Goal: Transaction & Acquisition: Purchase product/service

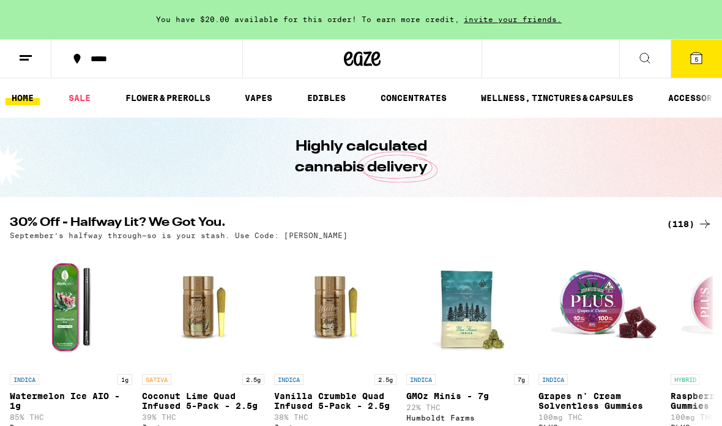
click at [256, 100] on link "VAPES" at bounding box center [259, 98] width 40 height 15
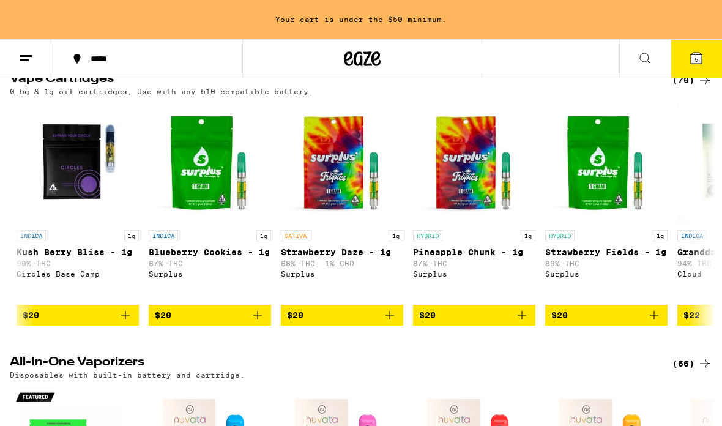
scroll to position [0, 125]
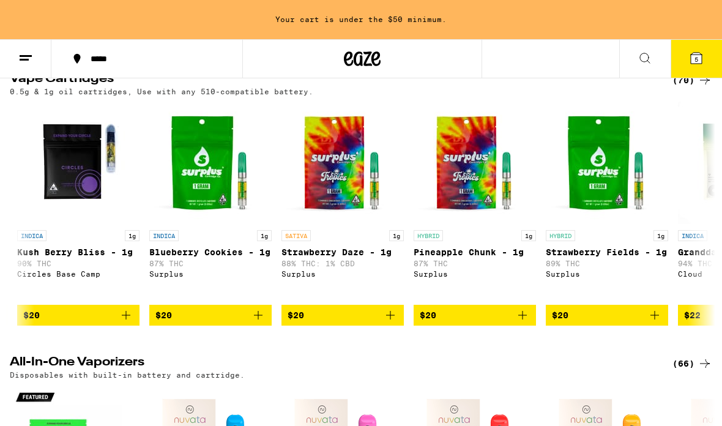
click at [389, 305] on link "SATIVA 1g Strawberry Daze - 1g 88% THC: 1% CBD Surplus" at bounding box center [342, 203] width 122 height 203
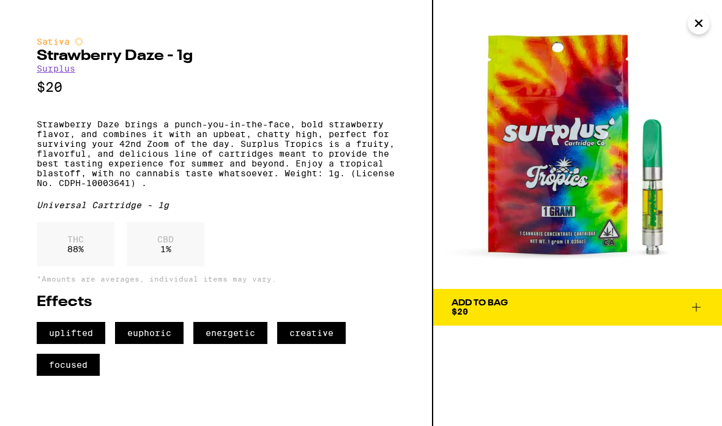
click at [450, 150] on img at bounding box center [577, 144] width 289 height 289
click at [509, 303] on span "Add To Bag $20" at bounding box center [577, 307] width 252 height 17
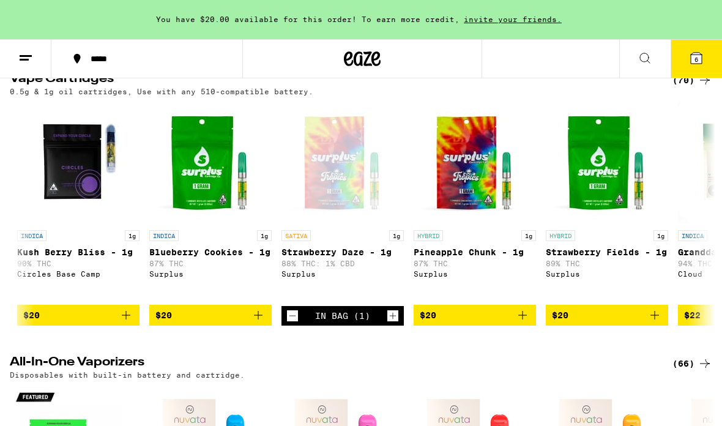
click at [523, 322] on icon "Add to bag" at bounding box center [522, 315] width 15 height 15
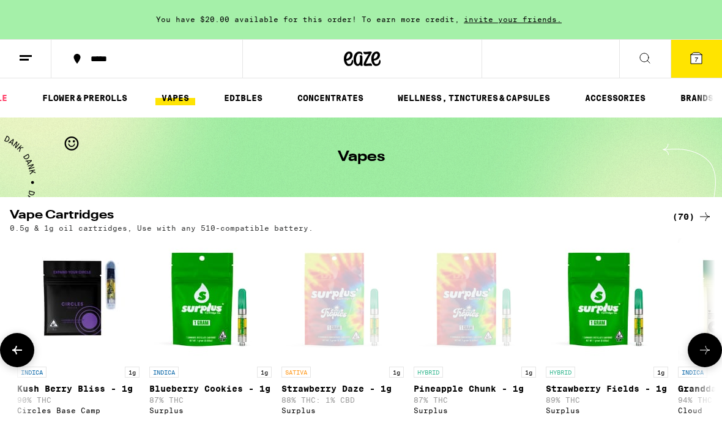
scroll to position [0, 84]
click at [517, 97] on link "WELLNESS, TINCTURES & CAPSULES" at bounding box center [473, 98] width 165 height 15
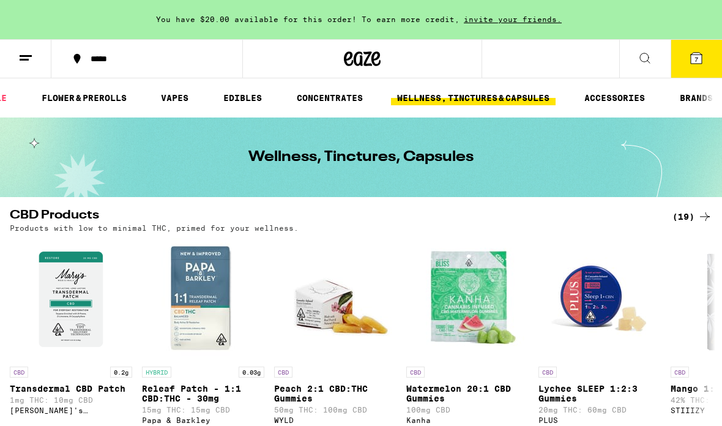
click at [643, 54] on icon at bounding box center [644, 58] width 15 height 15
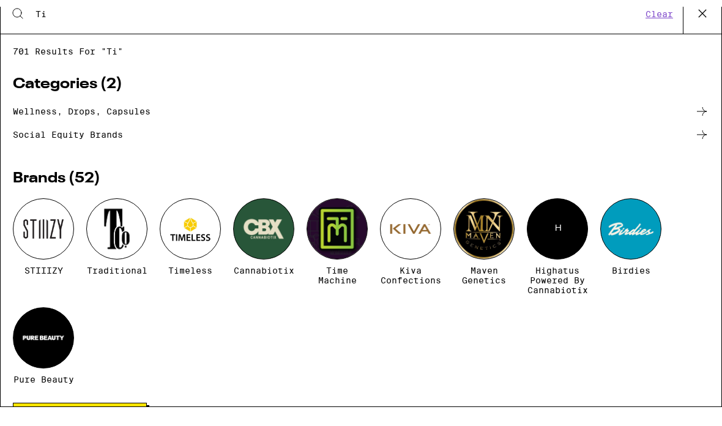
type input "T"
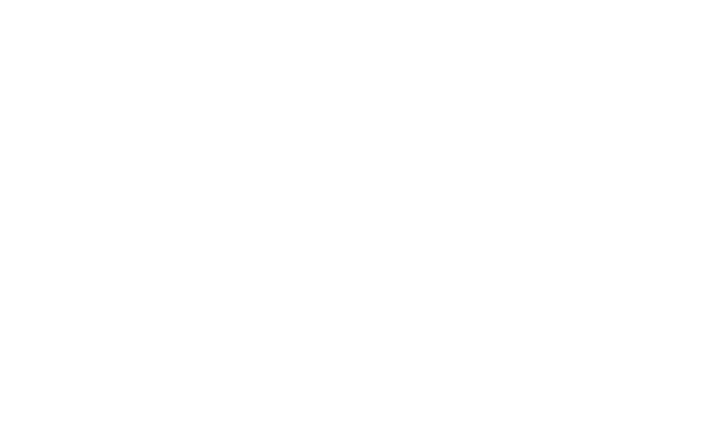
click at [480, 102] on div "CBD Strawberry 20:1 CBD:THC Gummies 10mg THC: 200mg CBD WYLD $20" at bounding box center [361, 217] width 696 height 231
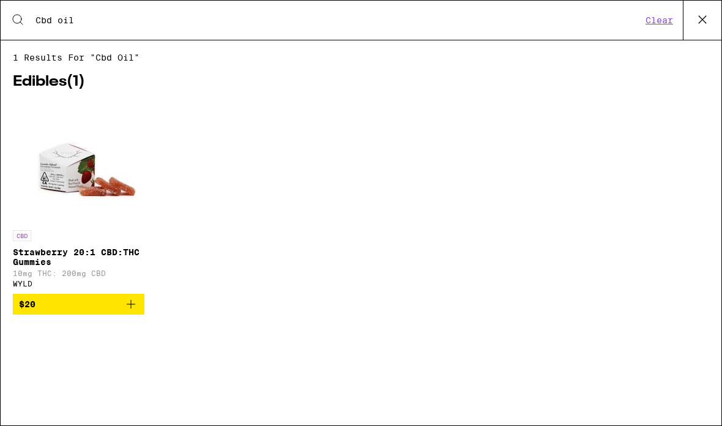
click at [65, 23] on input "Cbd oil" at bounding box center [338, 20] width 607 height 11
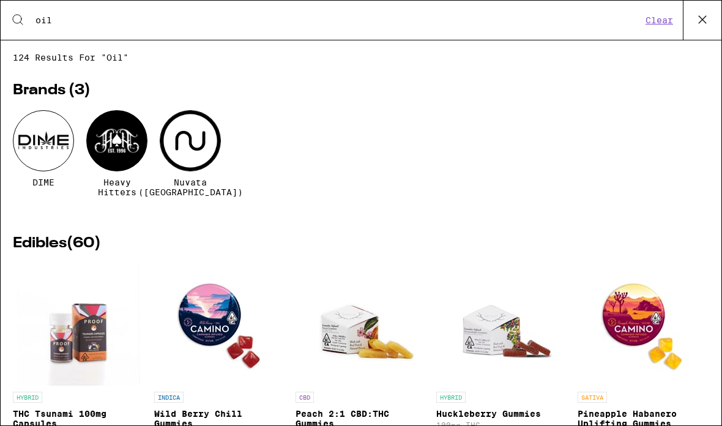
click at [69, 24] on input "oil" at bounding box center [338, 20] width 607 height 11
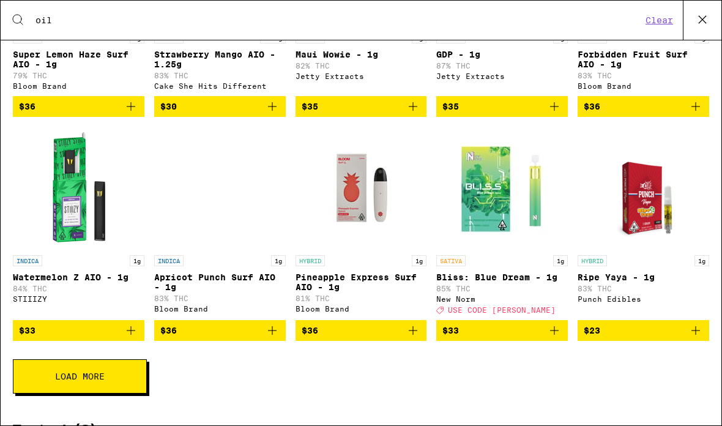
scroll to position [903, 0]
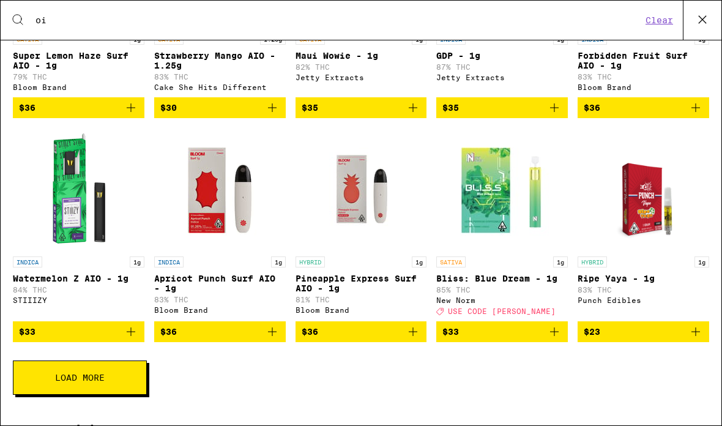
type input "o"
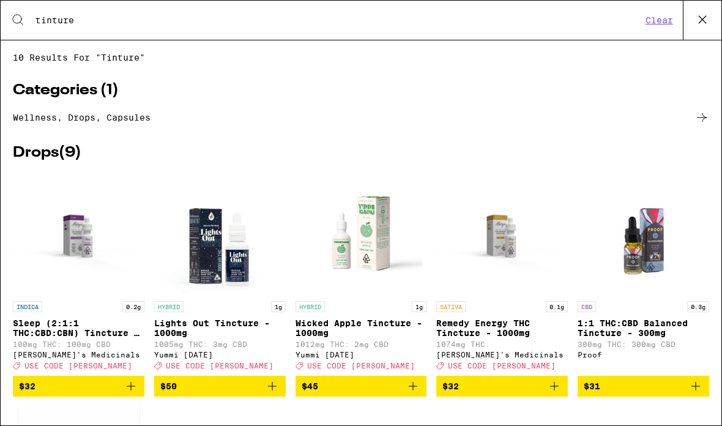
type input "tinture"
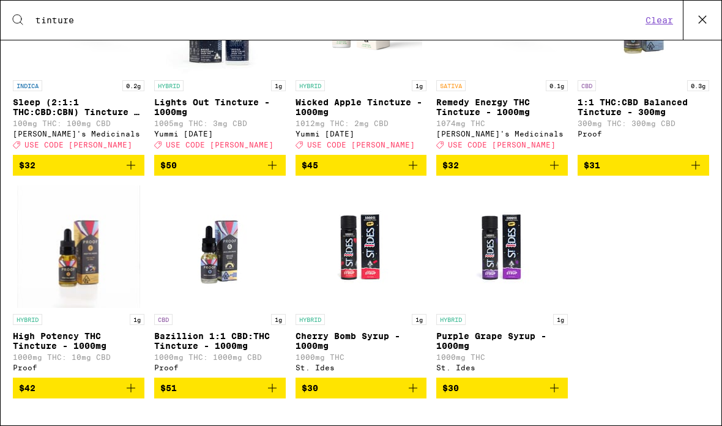
scroll to position [241, 0]
click at [702, 102] on p "1:1 THC:CBD Balanced Tincture - 300mg" at bounding box center [643, 107] width 132 height 20
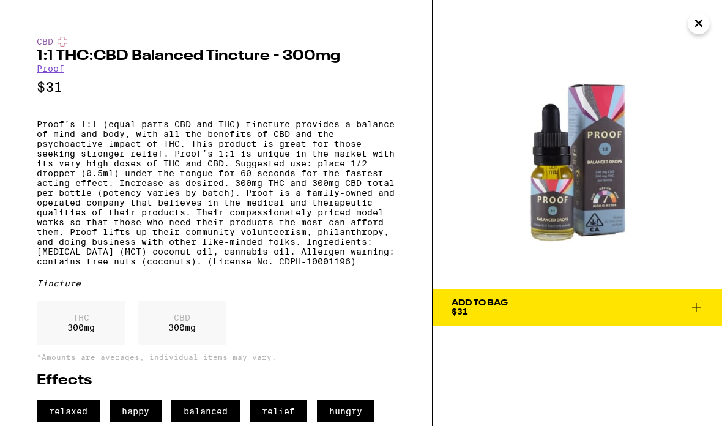
scroll to position [14, 0]
click at [699, 25] on icon "Close" at bounding box center [698, 23] width 15 height 18
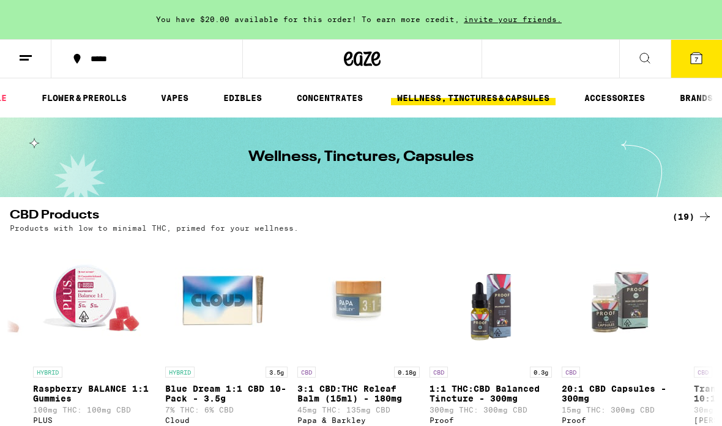
click at [645, 65] on button at bounding box center [644, 59] width 51 height 39
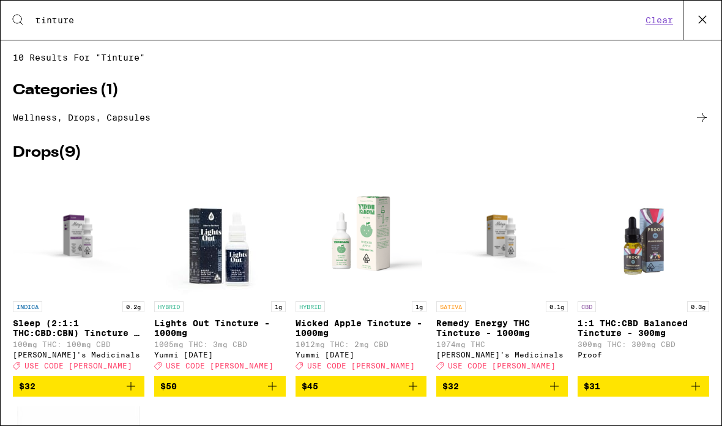
click at [705, 16] on icon at bounding box center [702, 19] width 18 height 18
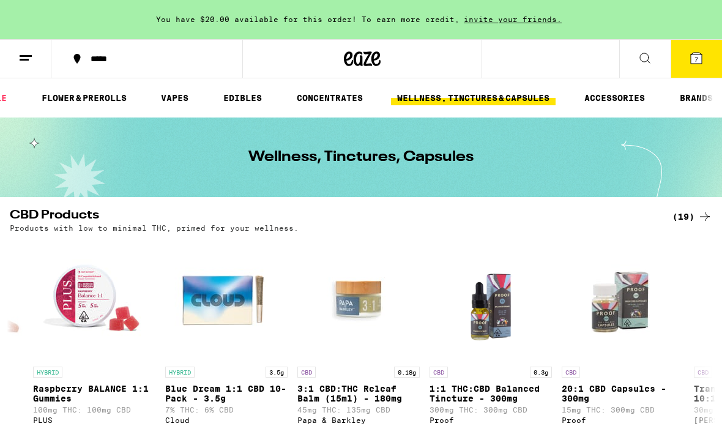
click at [633, 59] on button at bounding box center [644, 59] width 51 height 39
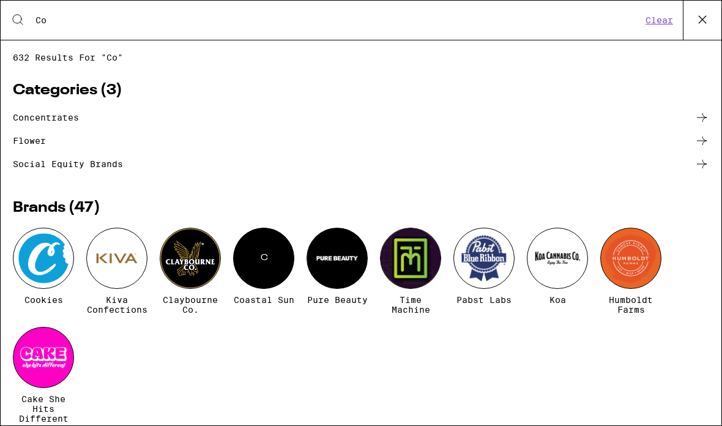
type input "C"
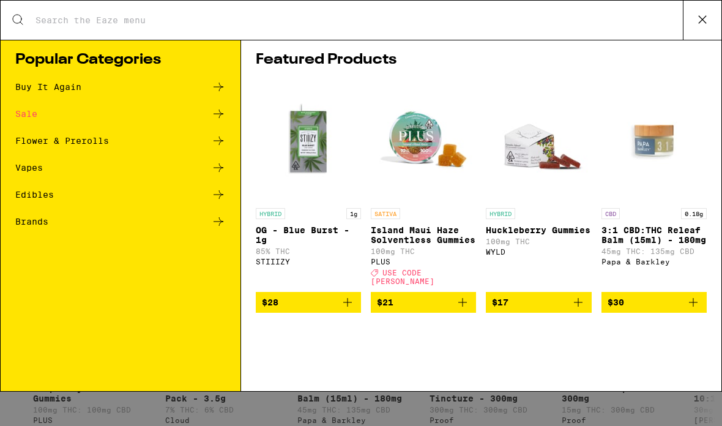
click at [620, 91] on img "Open page for 3:1 CBD:THC Releaf Balm (15ml) - 180mg from Papa & Barkley" at bounding box center [653, 141] width 105 height 122
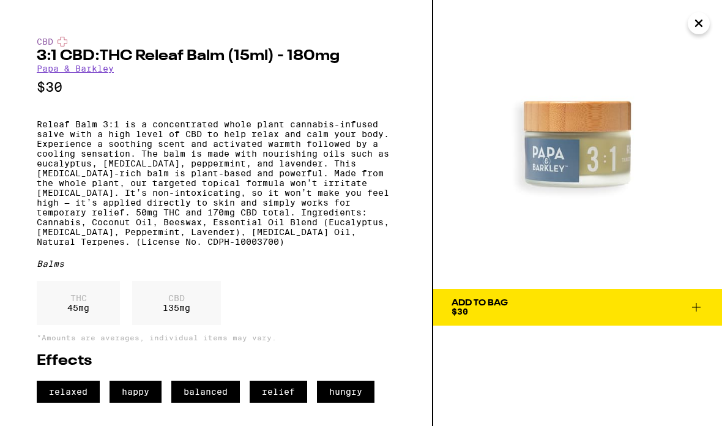
click at [53, 73] on link "Papa & Barkley" at bounding box center [75, 69] width 77 height 10
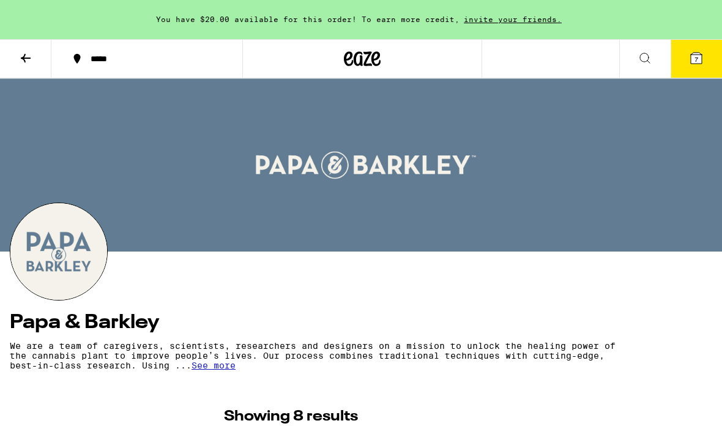
click at [22, 45] on button at bounding box center [25, 59] width 51 height 39
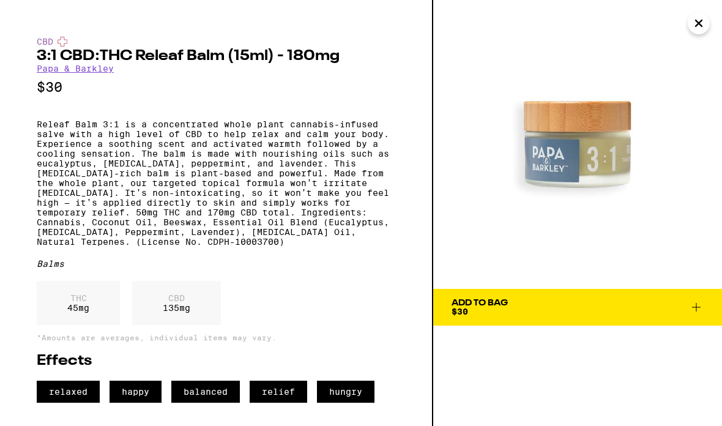
click at [701, 21] on icon "Close" at bounding box center [698, 23] width 6 height 6
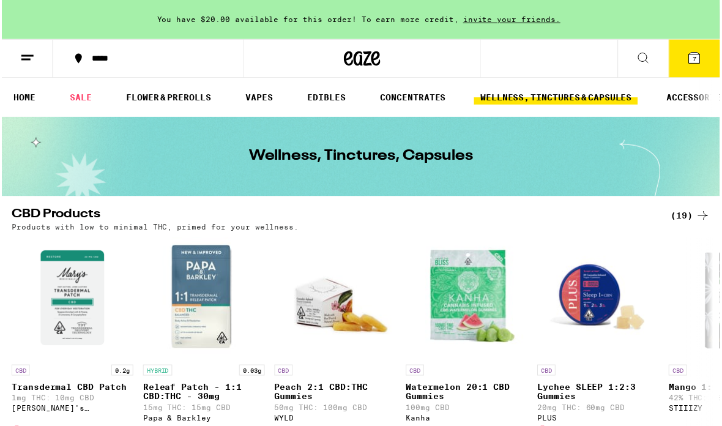
scroll to position [2, 0]
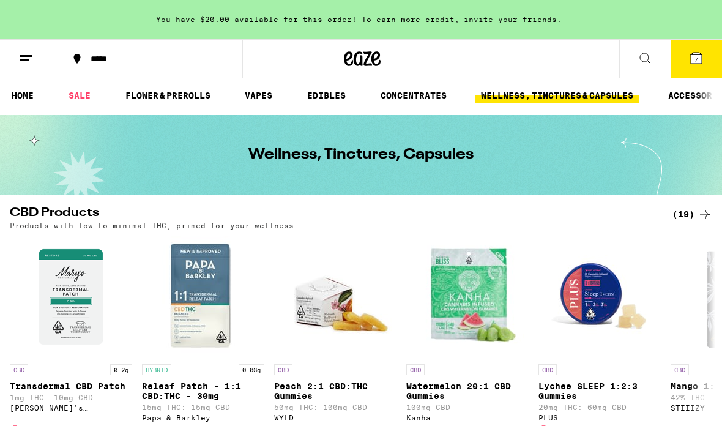
click at [37, 98] on link "HOME" at bounding box center [23, 95] width 34 height 15
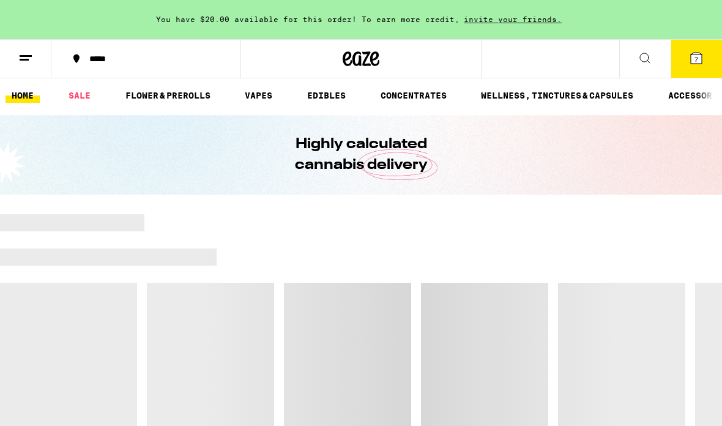
click at [269, 102] on link "VAPES" at bounding box center [259, 95] width 40 height 15
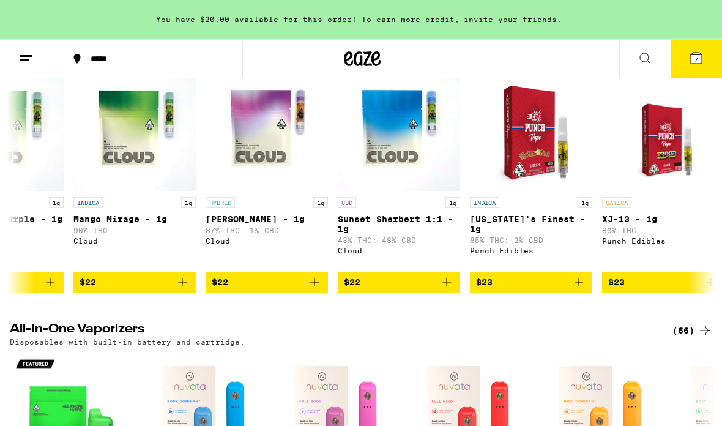
scroll to position [0, 860]
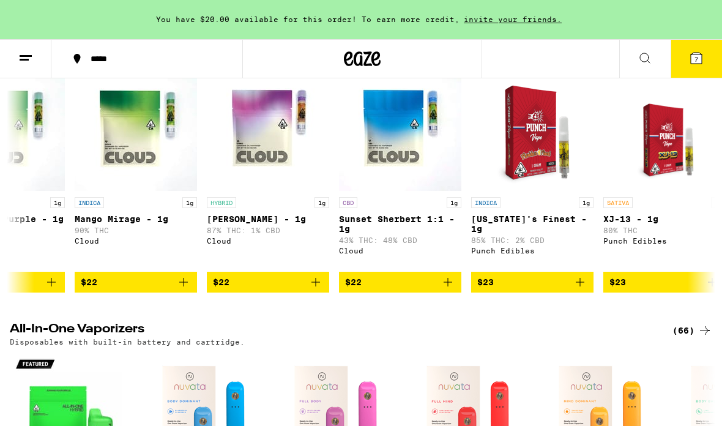
click at [450, 289] on icon "Add to bag" at bounding box center [447, 282] width 15 height 15
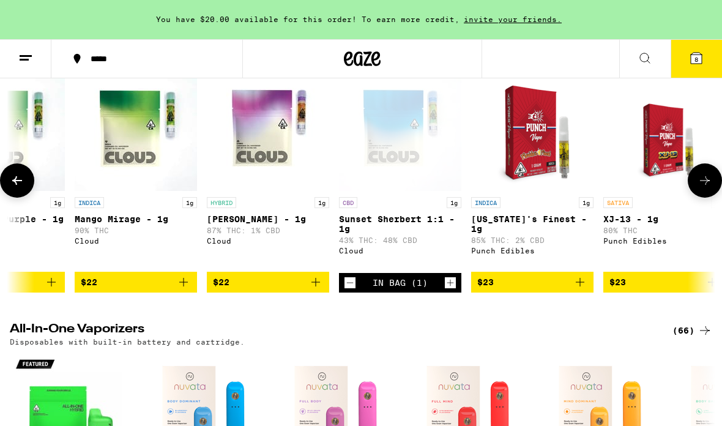
click at [697, 61] on span "8" at bounding box center [696, 59] width 4 height 7
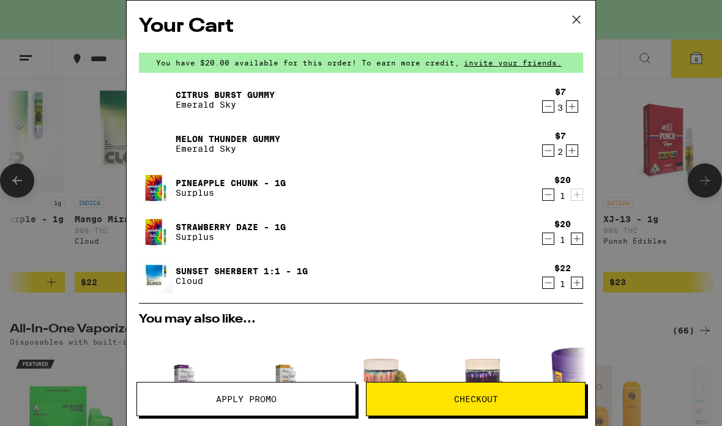
click at [547, 157] on icon "Decrement" at bounding box center [548, 150] width 11 height 15
click at [551, 151] on icon "Decrement" at bounding box center [548, 150] width 11 height 15
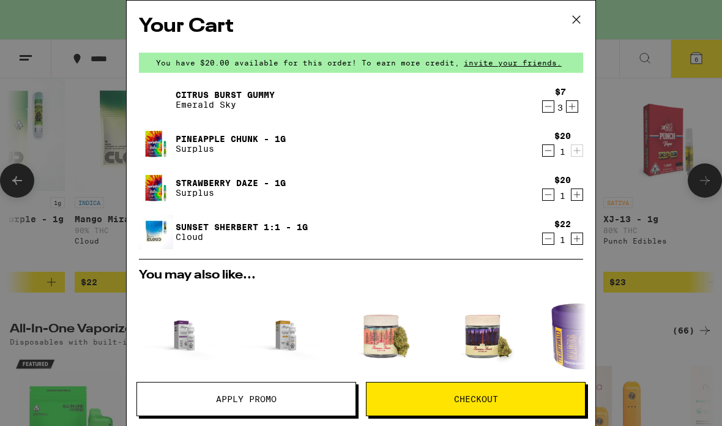
click at [552, 149] on icon "Decrement" at bounding box center [548, 150] width 11 height 15
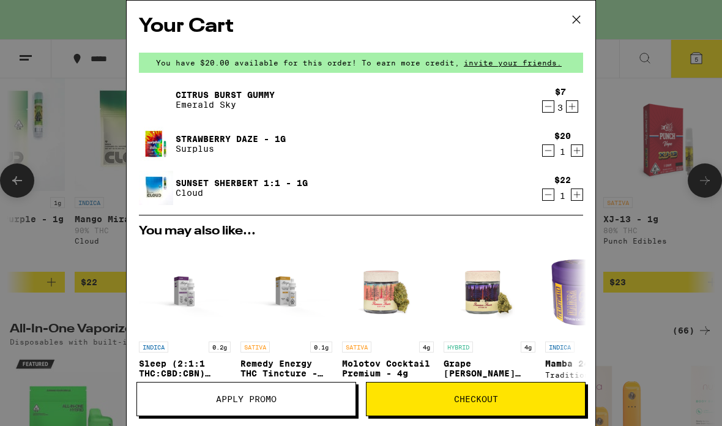
click at [549, 105] on icon "Decrement" at bounding box center [548, 106] width 11 height 15
click at [549, 102] on icon "Decrement" at bounding box center [548, 106] width 11 height 15
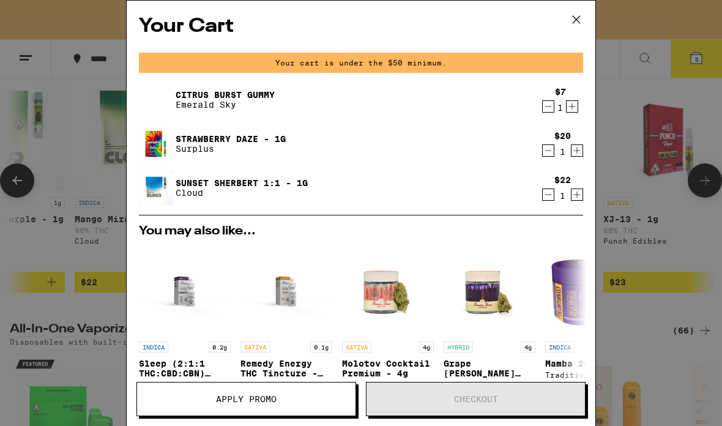
click at [551, 104] on icon "Decrement" at bounding box center [548, 106] width 11 height 15
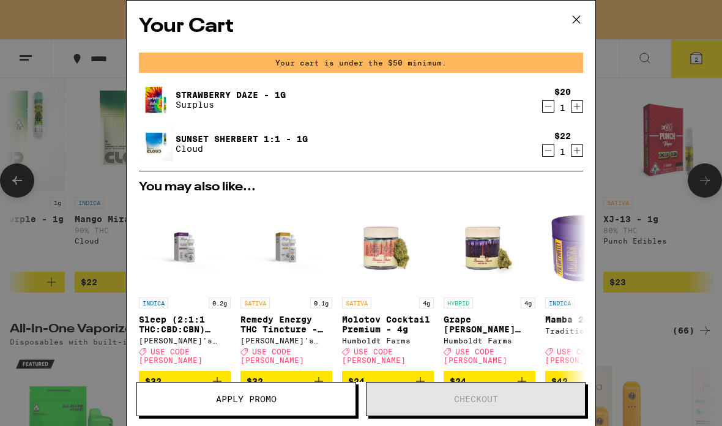
click at [574, 15] on icon at bounding box center [576, 19] width 18 height 18
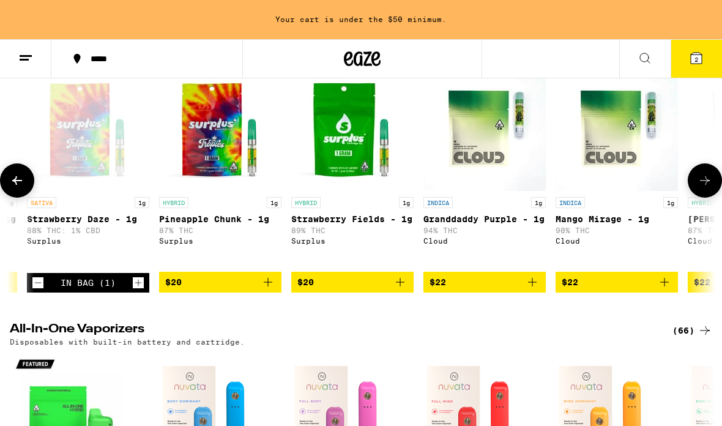
scroll to position [171, 0]
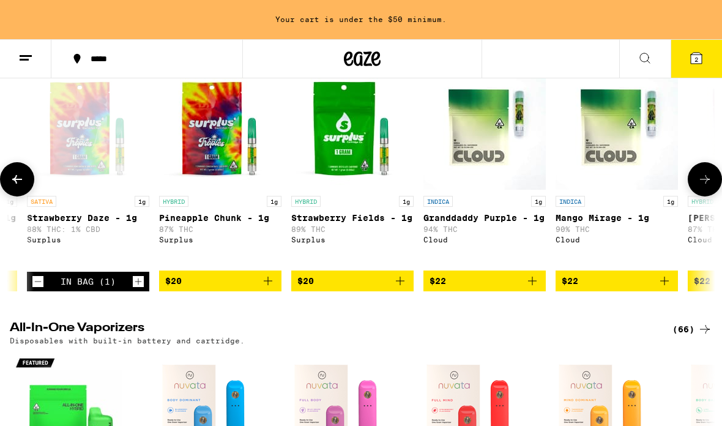
click at [269, 287] on icon "Add to bag" at bounding box center [268, 280] width 15 height 15
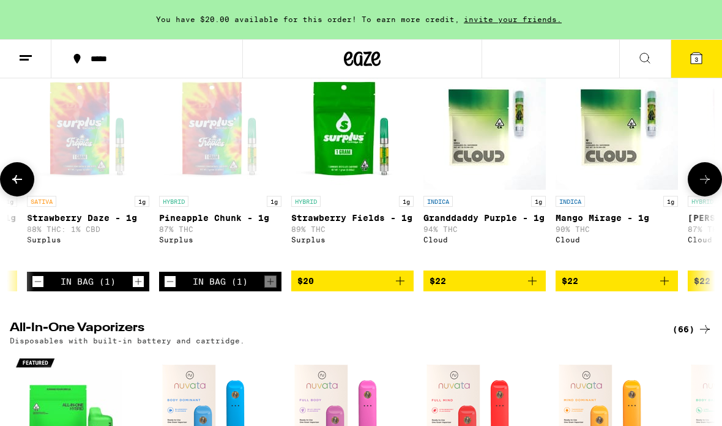
click at [697, 62] on span "3" at bounding box center [696, 59] width 4 height 7
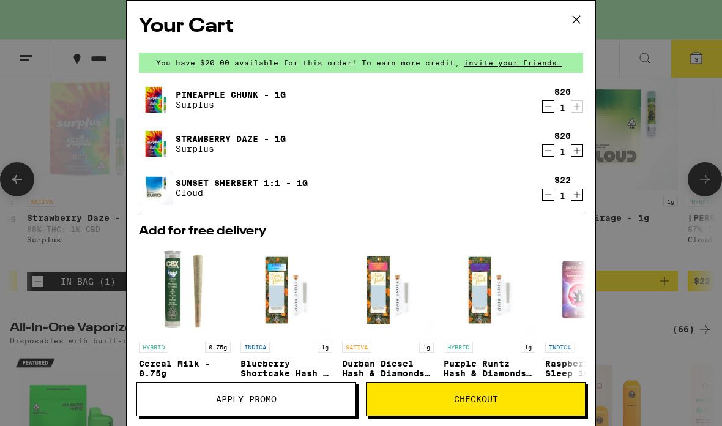
click at [273, 400] on span "Apply Promo" at bounding box center [246, 399] width 61 height 9
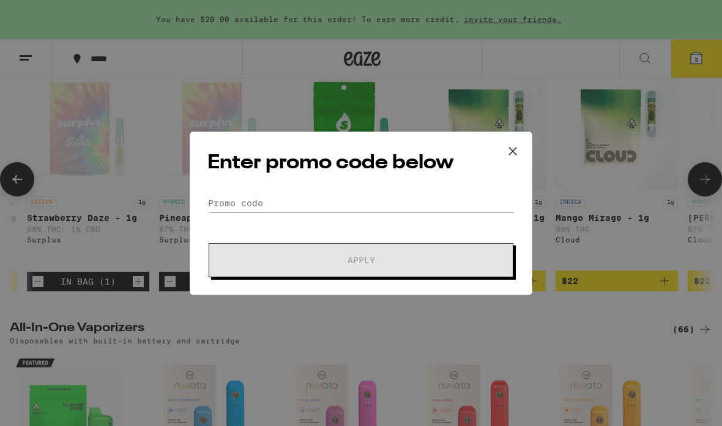
click at [513, 139] on button at bounding box center [513, 151] width 38 height 39
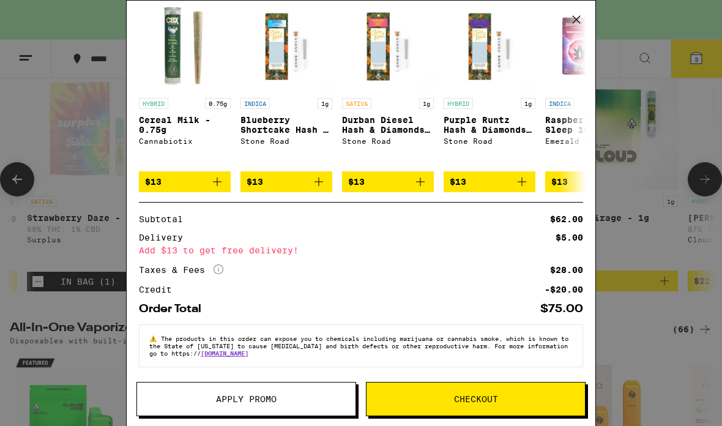
scroll to position [249, 0]
click at [544, 399] on span "Checkout" at bounding box center [475, 399] width 218 height 9
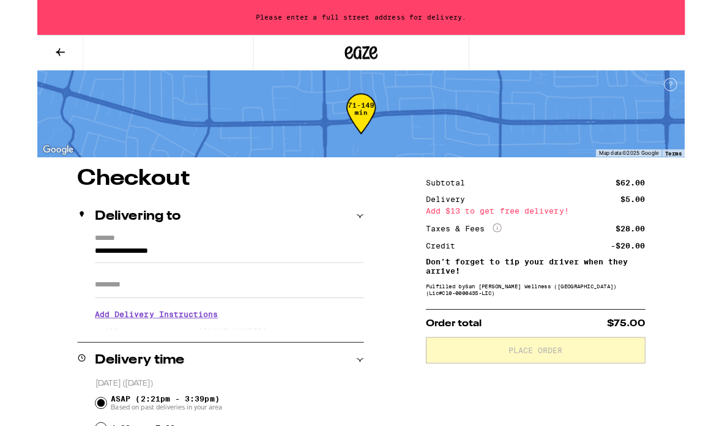
click at [213, 272] on input "**********" at bounding box center [214, 282] width 300 height 21
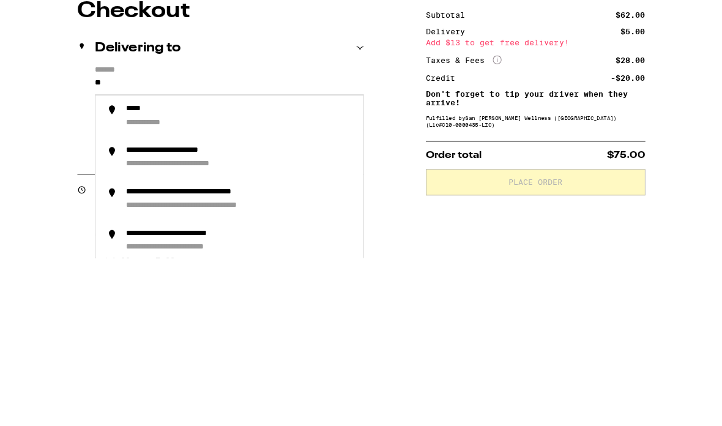
type input "*"
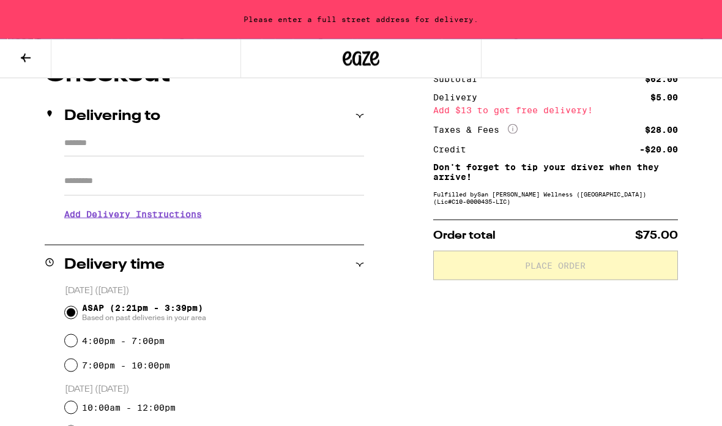
scroll to position [108, 0]
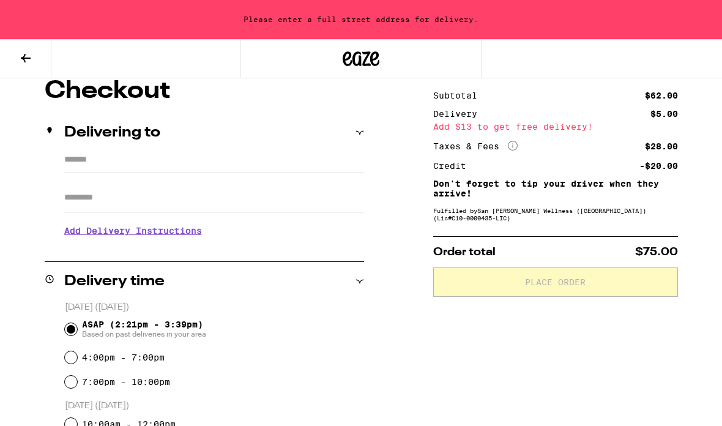
click at [241, 152] on input "*******" at bounding box center [214, 162] width 300 height 21
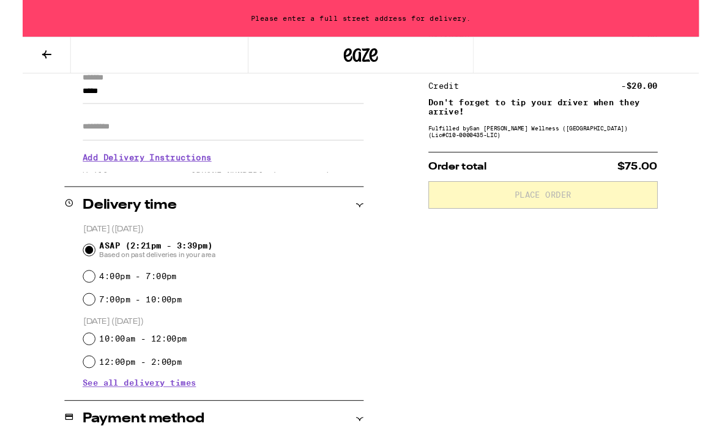
scroll to position [161, 0]
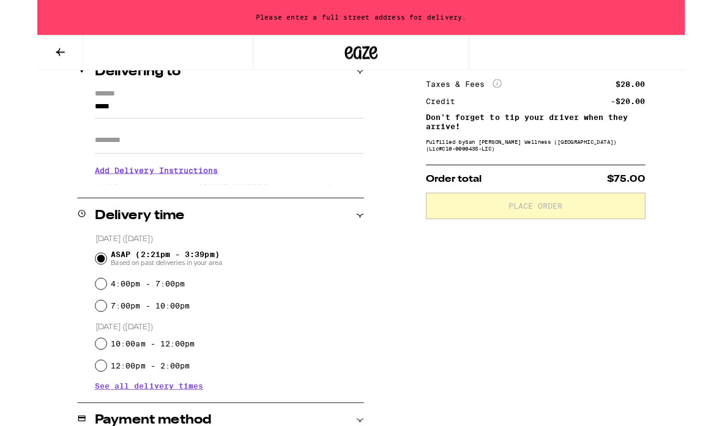
click at [176, 111] on input "*****" at bounding box center [214, 121] width 300 height 21
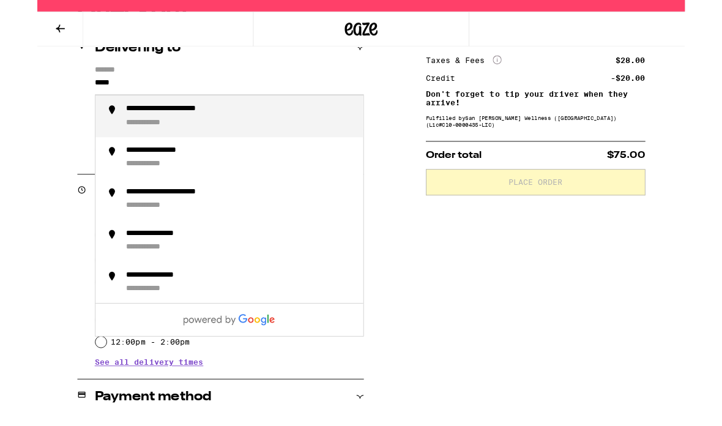
click at [116, 158] on div "**********" at bounding box center [132, 164] width 67 height 12
type input "**********"
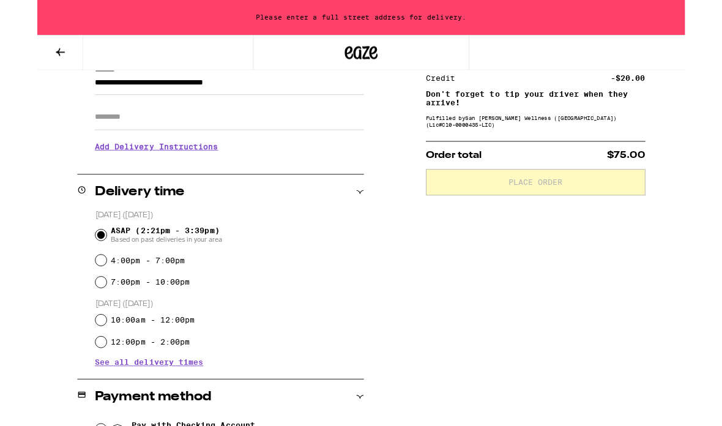
click at [71, 132] on input "Apt/Suite" at bounding box center [214, 130] width 300 height 29
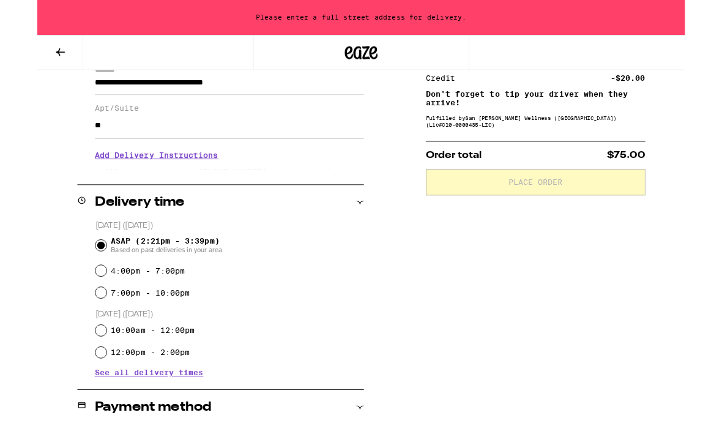
type input "*"
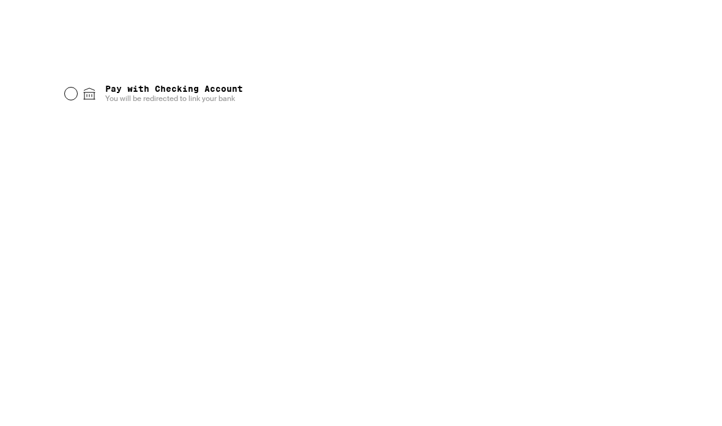
scroll to position [412, 0]
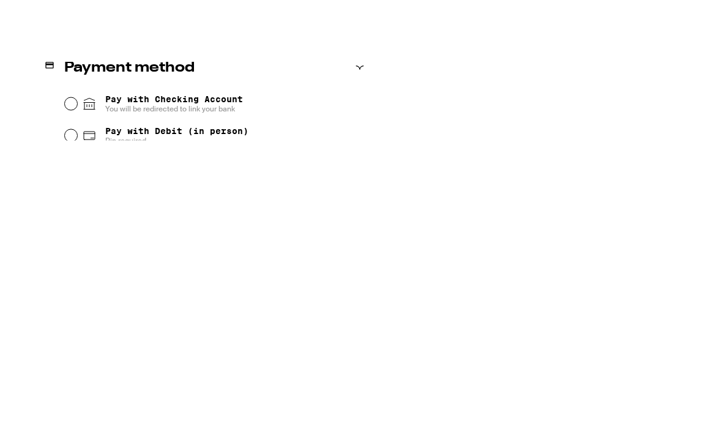
type input "********"
click at [68, 259] on input "Pay with Checking Account You will be redirected to link your bank" at bounding box center [71, 265] width 12 height 12
